Goal: Information Seeking & Learning: Learn about a topic

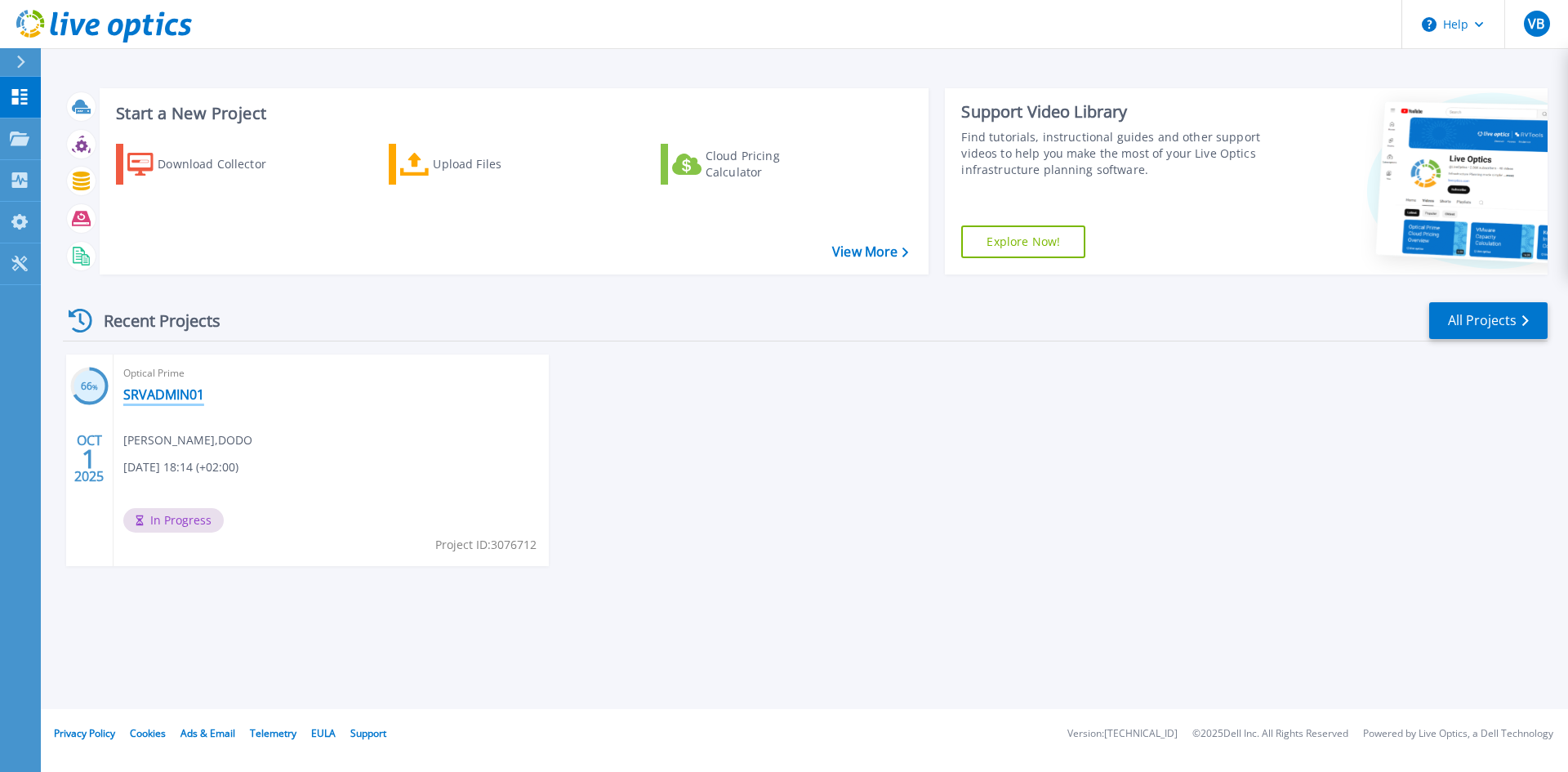
click at [164, 395] on link "SRVADMIN01" at bounding box center [163, 394] width 81 height 16
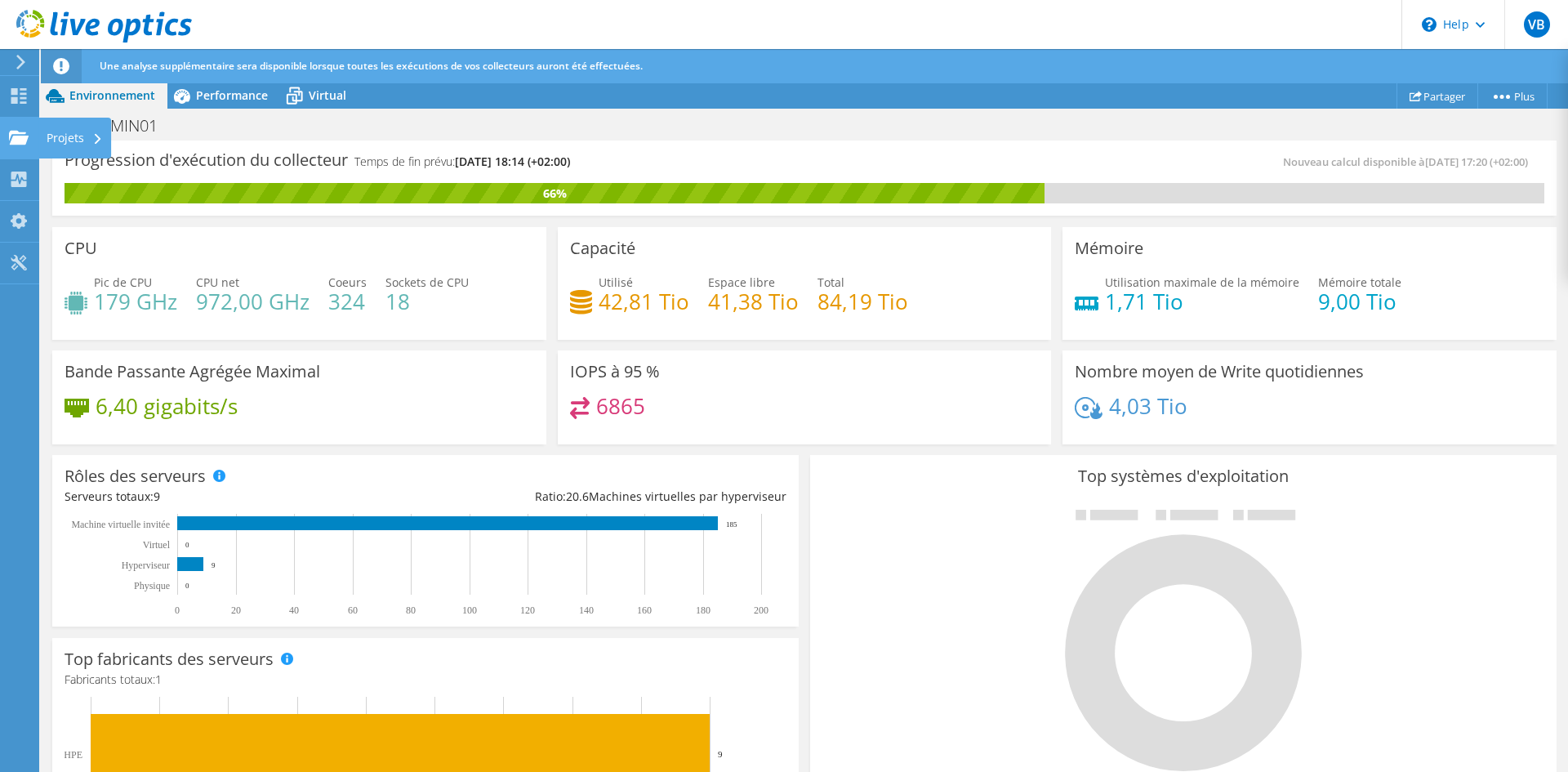
click at [69, 136] on div "Projets" at bounding box center [75, 137] width 73 height 41
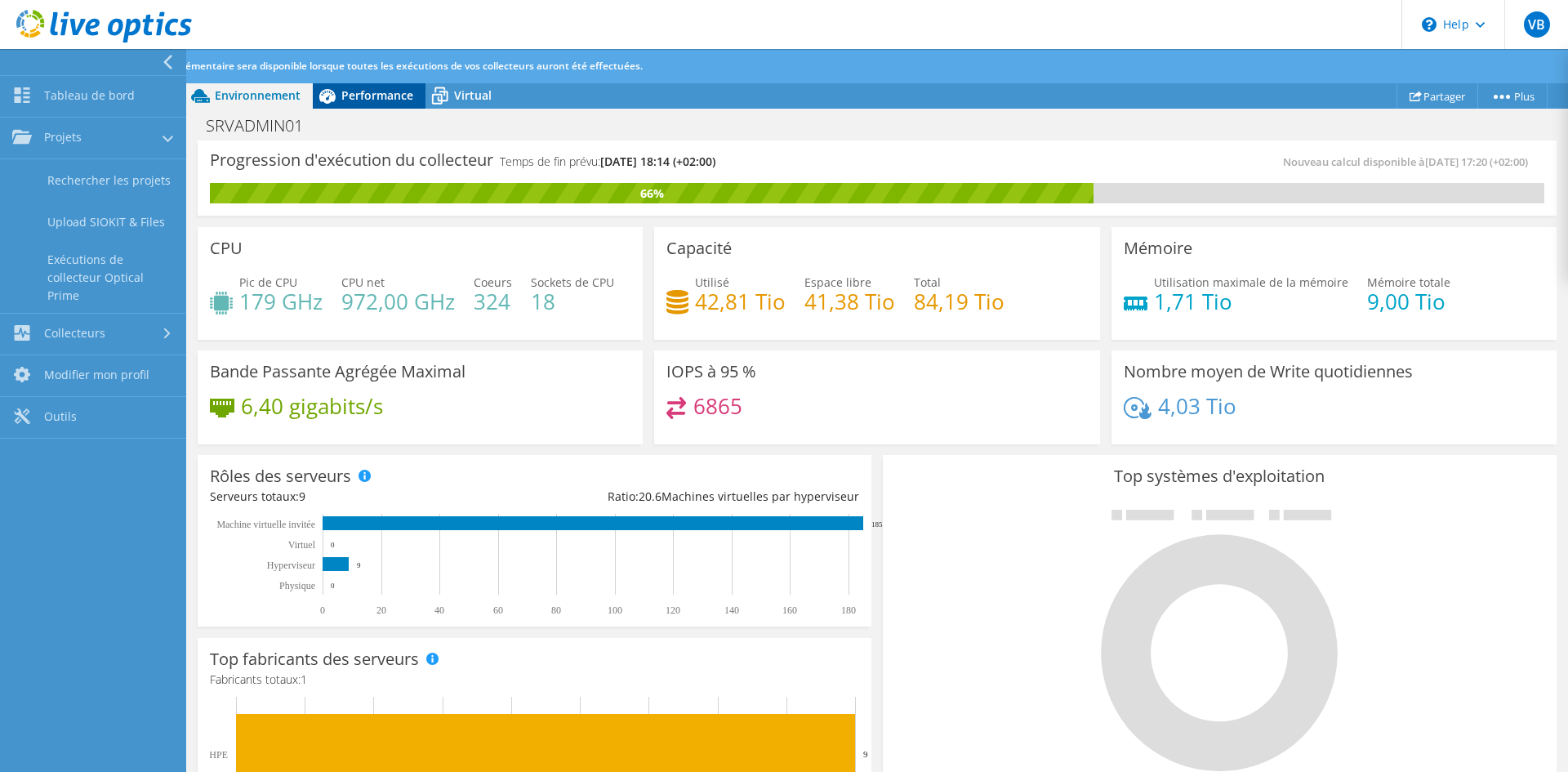
click at [377, 94] on span "Performance" at bounding box center [377, 96] width 72 height 16
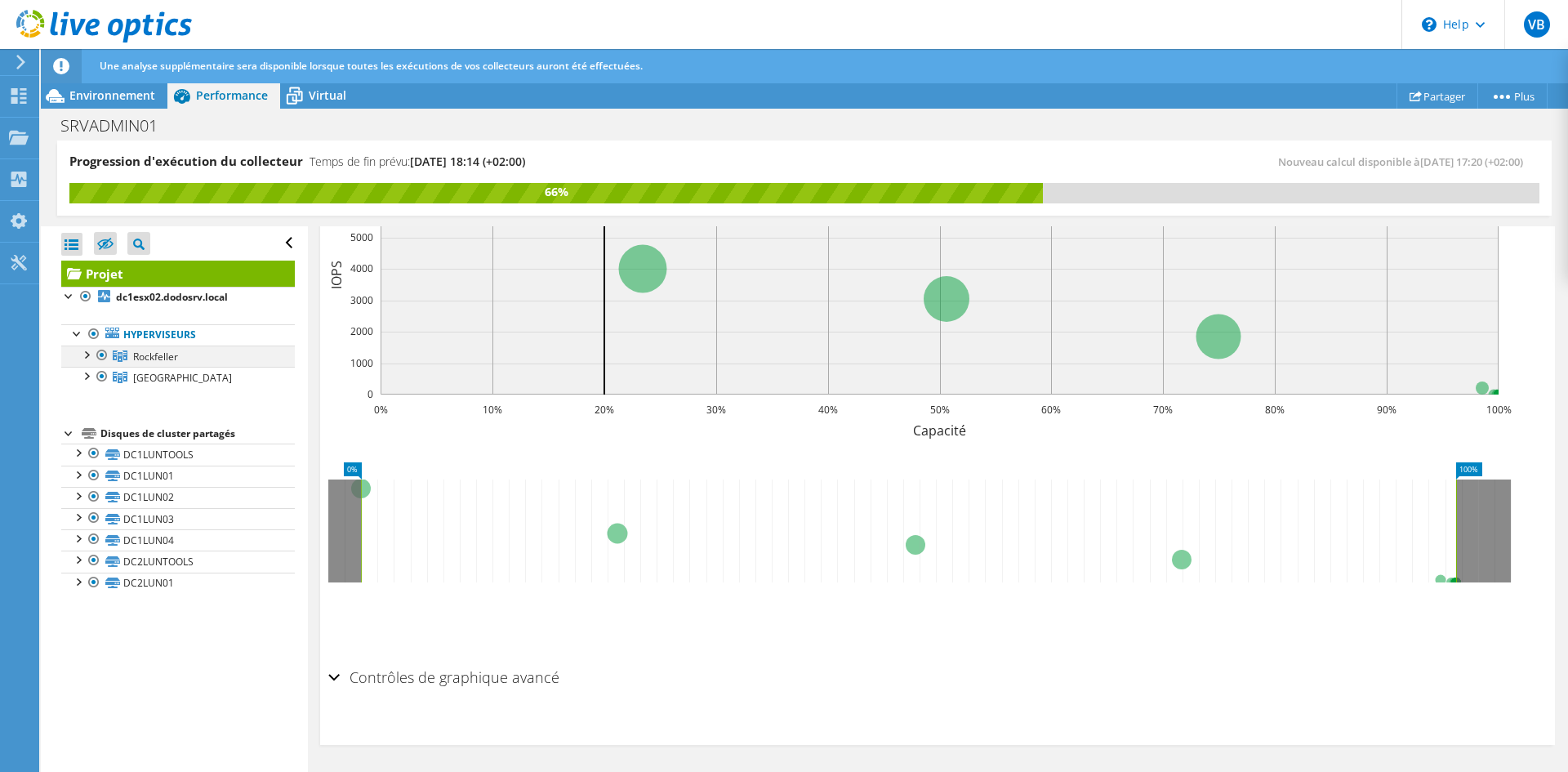
click at [84, 354] on div at bounding box center [86, 353] width 16 height 16
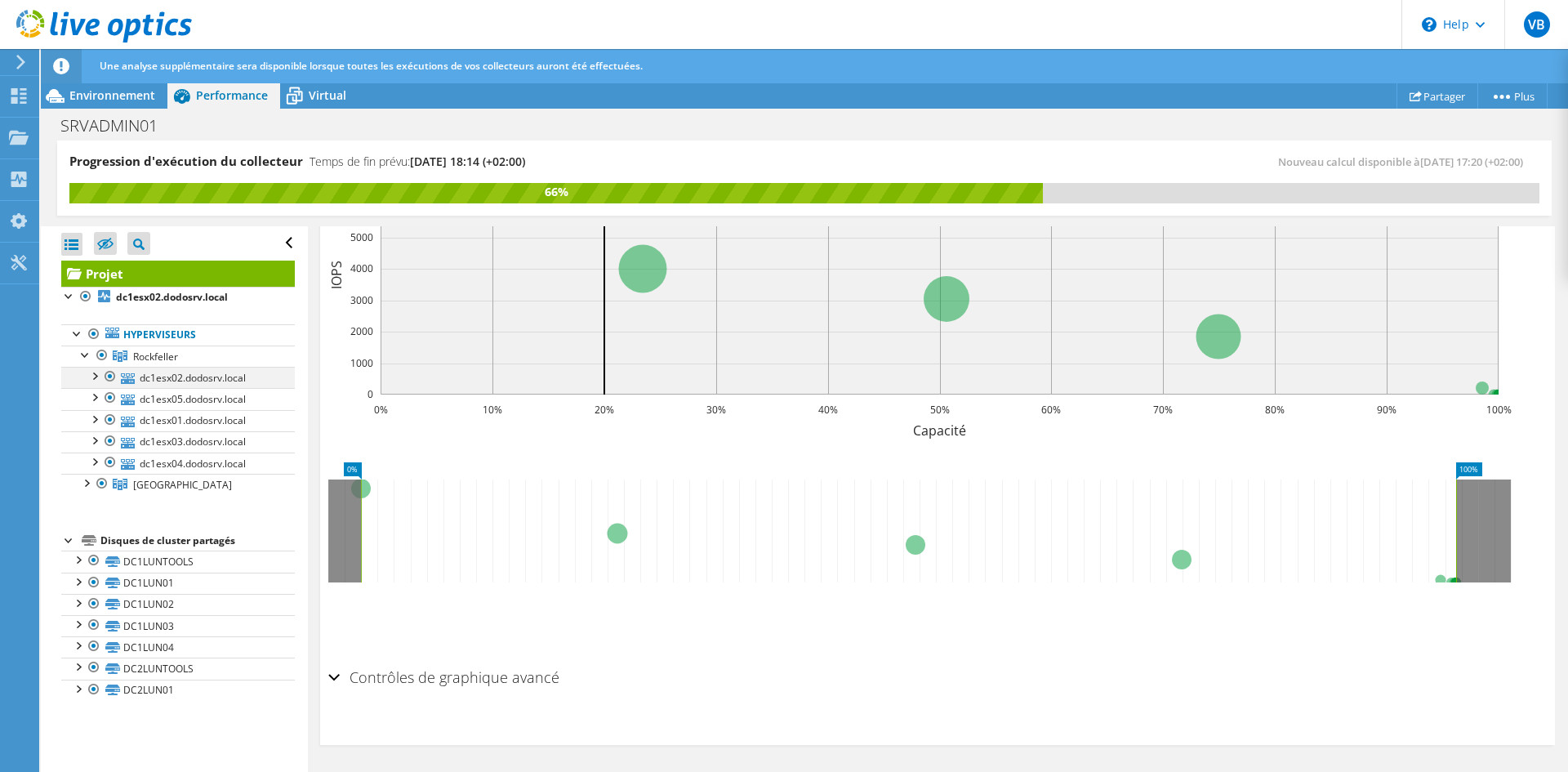
click at [94, 375] on div at bounding box center [93, 375] width 16 height 16
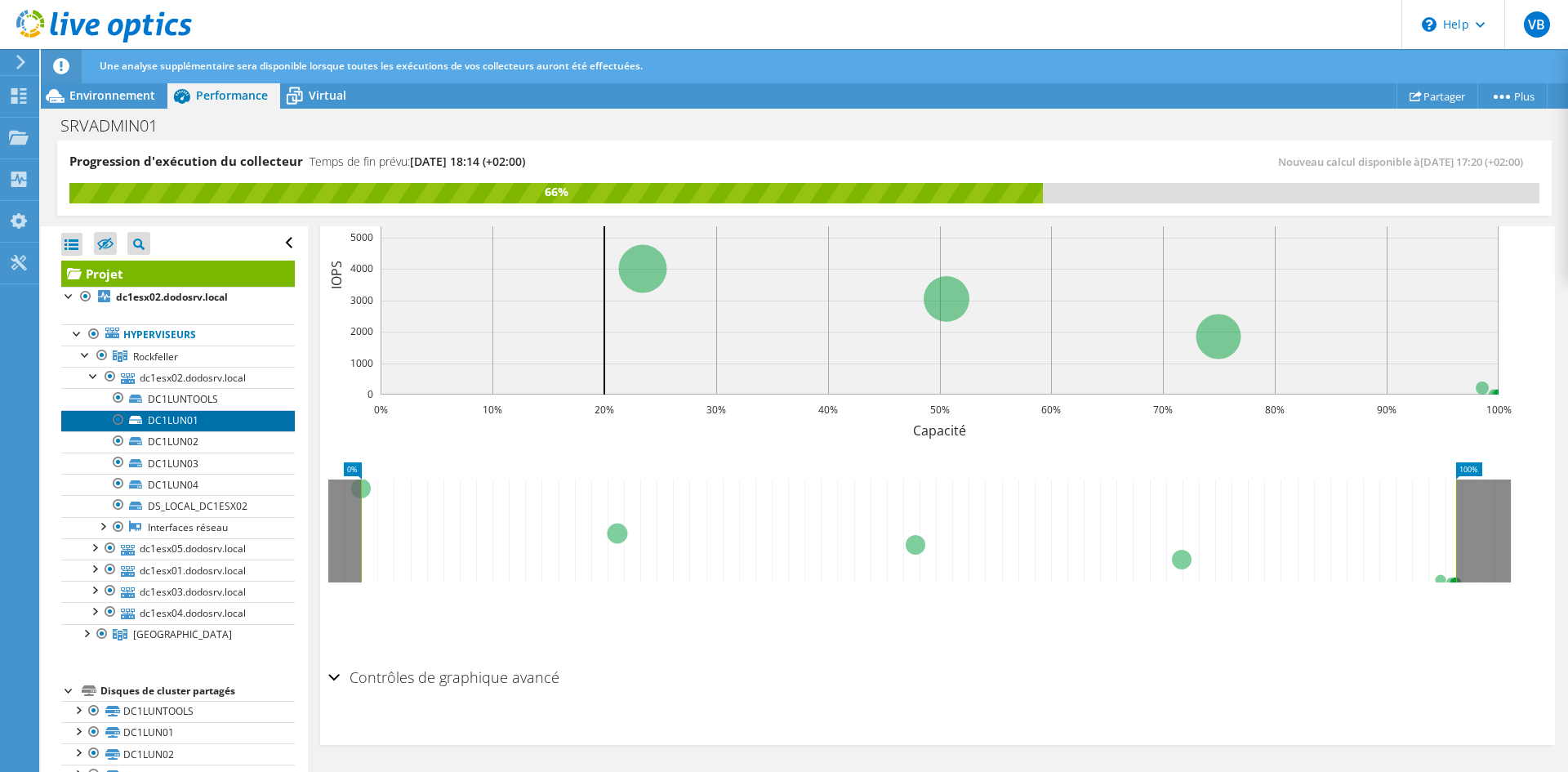
click at [191, 415] on link "DC1LUN01" at bounding box center [178, 420] width 234 height 21
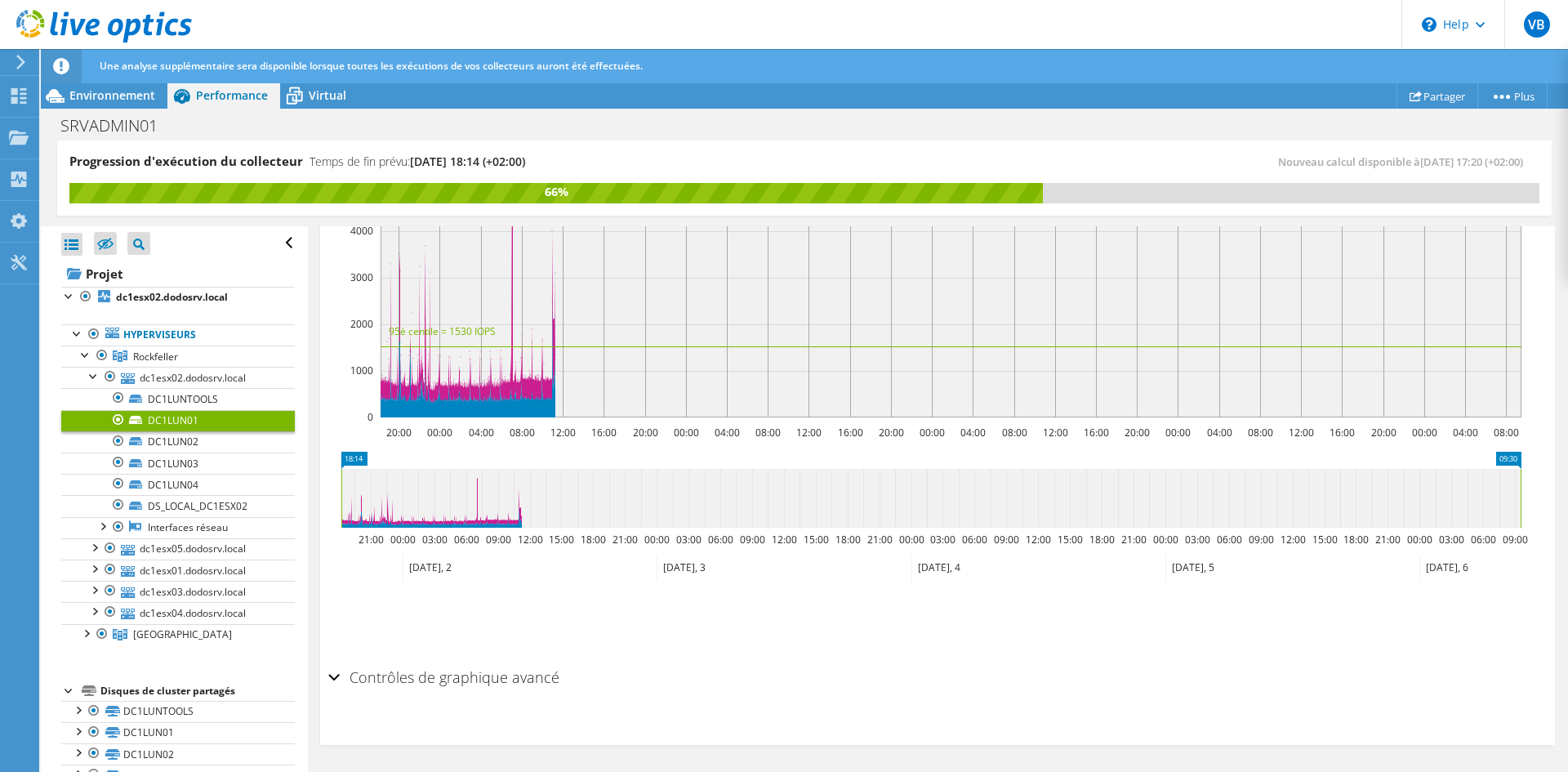
scroll to position [432, 0]
click at [191, 446] on link "DC1LUN02" at bounding box center [178, 442] width 234 height 21
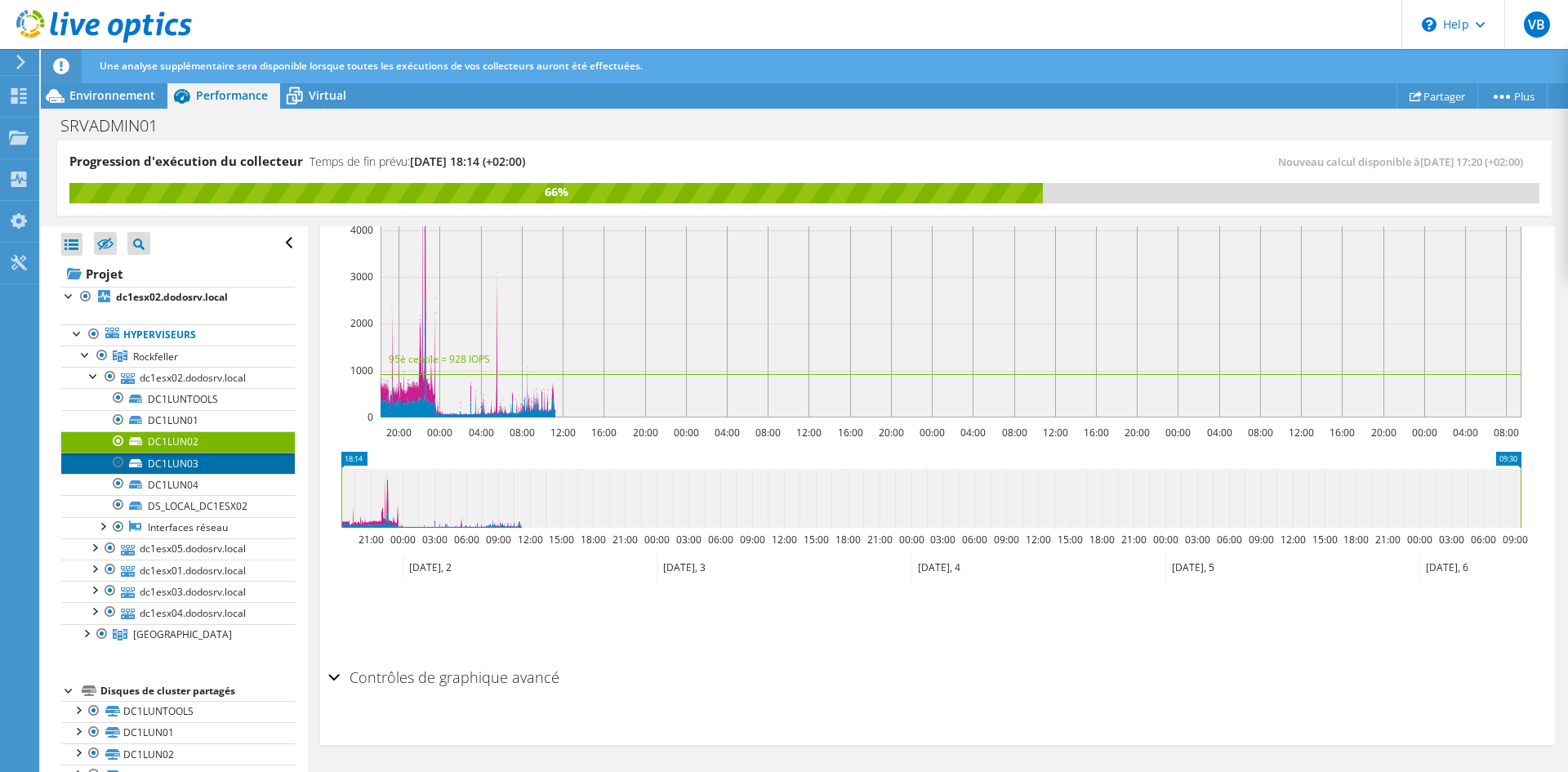
click at [172, 463] on link "DC1LUN03" at bounding box center [178, 463] width 234 height 21
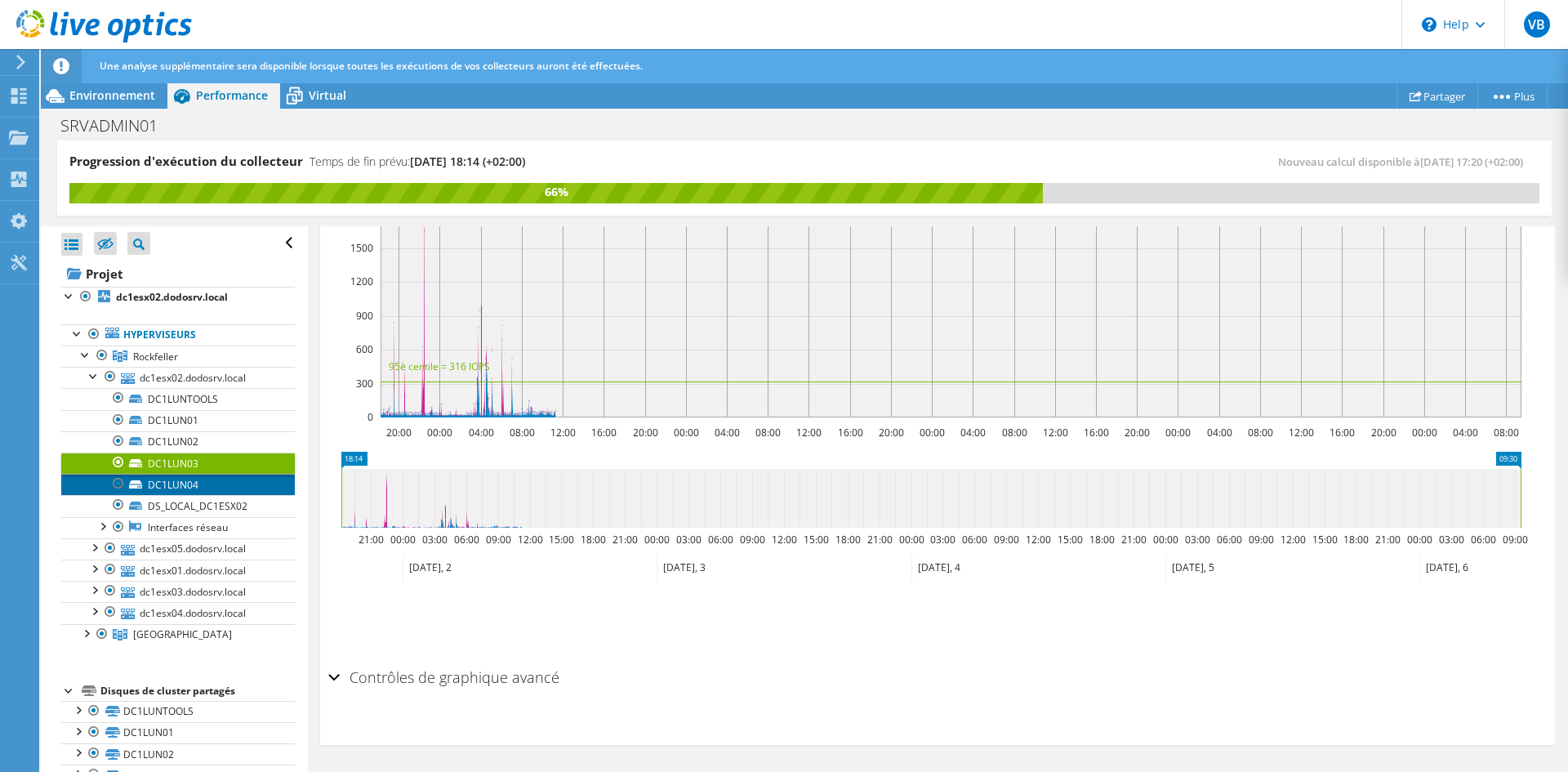
click at [186, 485] on link "DC1LUN04" at bounding box center [178, 483] width 234 height 21
